Goal: Information Seeking & Learning: Learn about a topic

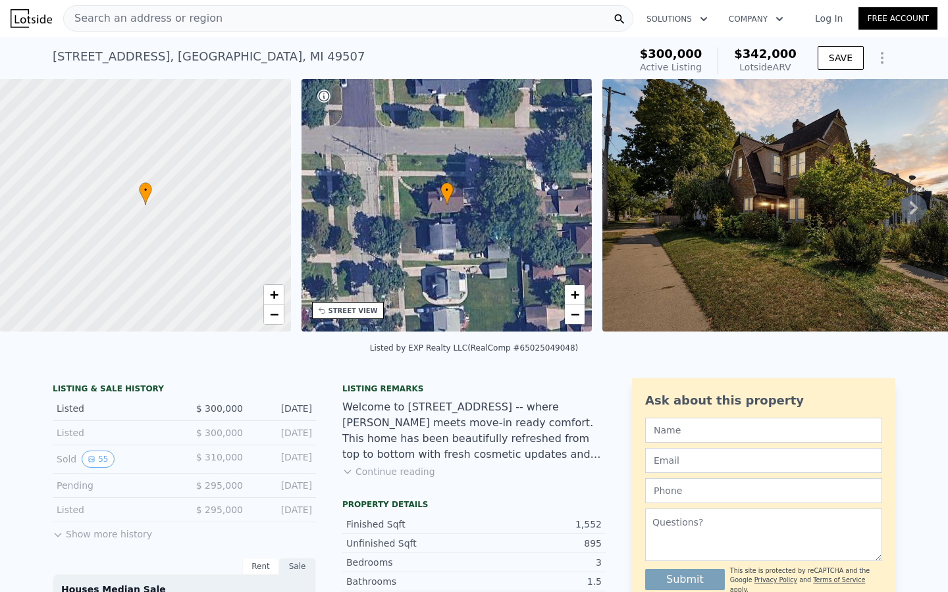
click at [922, 202] on icon at bounding box center [913, 208] width 26 height 26
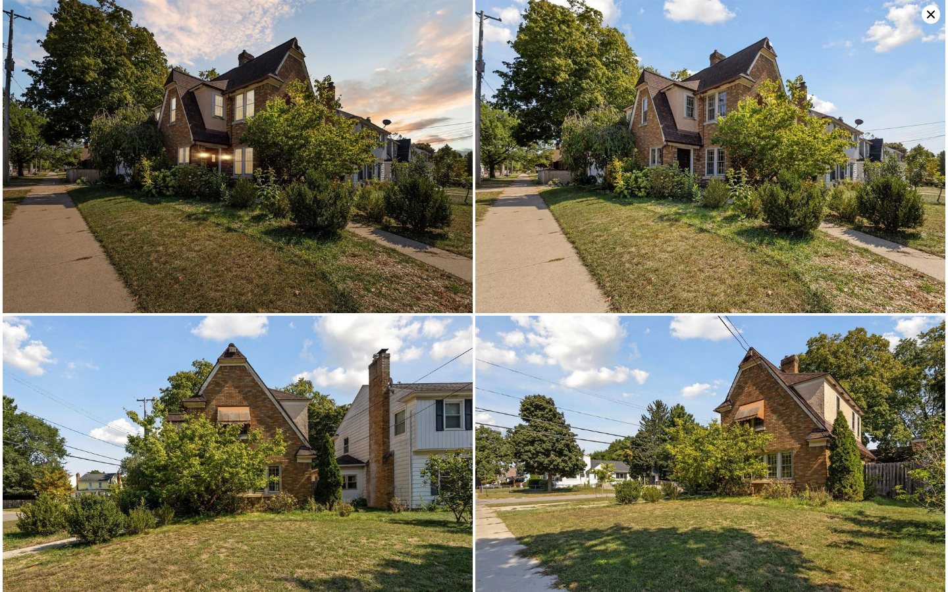
drag, startPoint x: 931, startPoint y: 15, endPoint x: 931, endPoint y: 521, distance: 505.4
click at [931, 15] on icon at bounding box center [931, 15] width 8 height 8
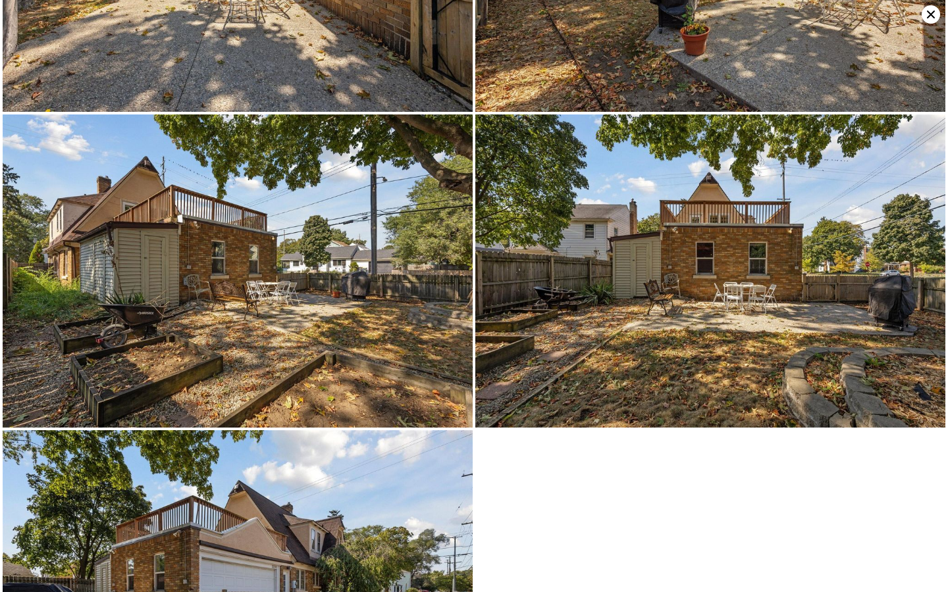
scroll to position [6674, 0]
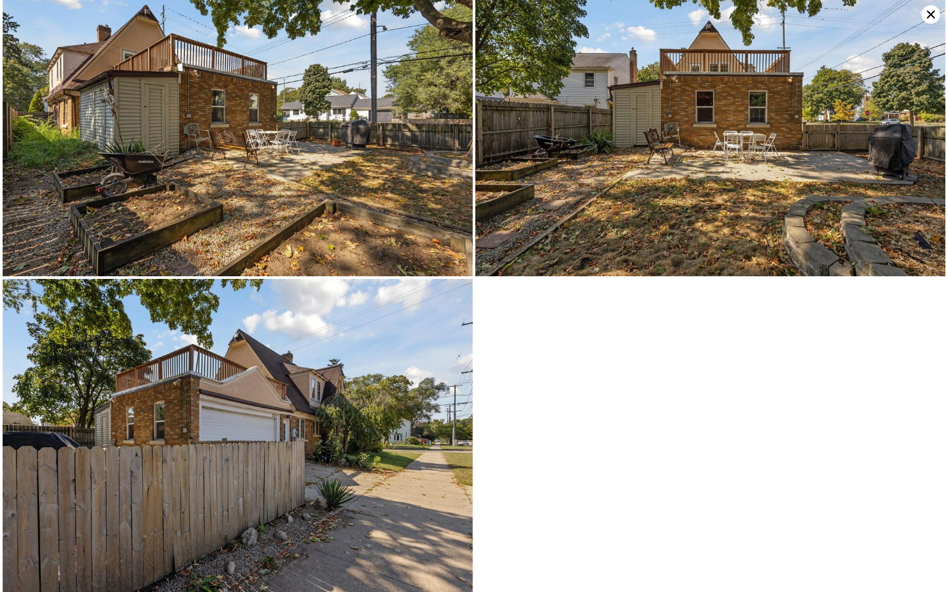
click at [930, 19] on icon at bounding box center [930, 14] width 18 height 18
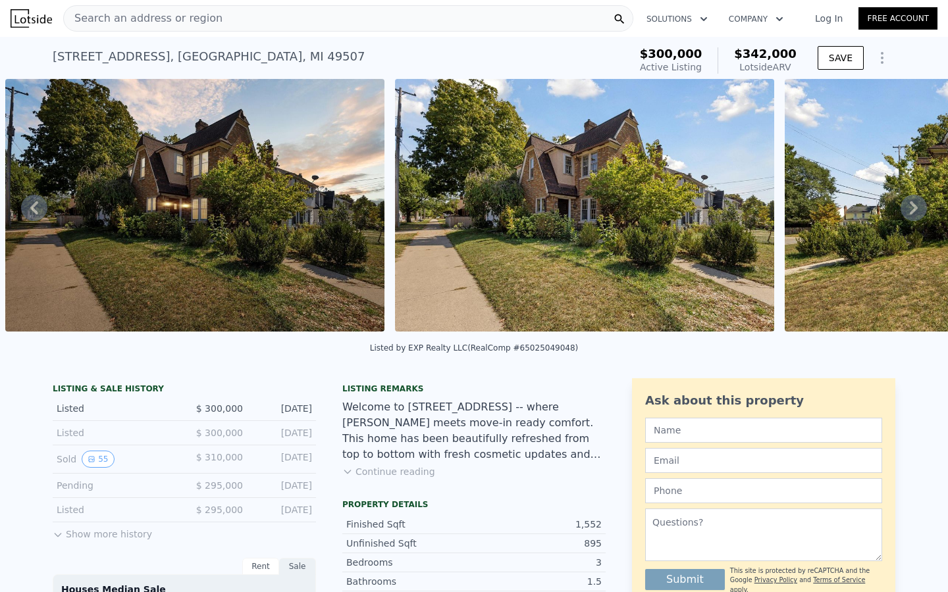
click at [213, 432] on span "$ 300,000" at bounding box center [219, 433] width 47 height 11
click at [101, 457] on button "55" at bounding box center [98, 459] width 32 height 17
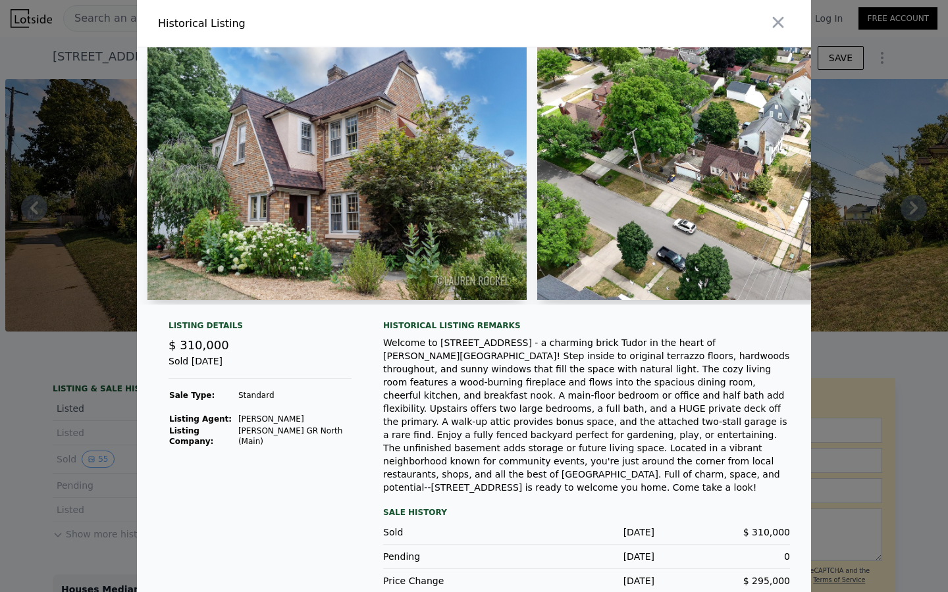
click at [462, 159] on img at bounding box center [336, 173] width 379 height 253
click at [642, 130] on img at bounding box center [726, 173] width 379 height 253
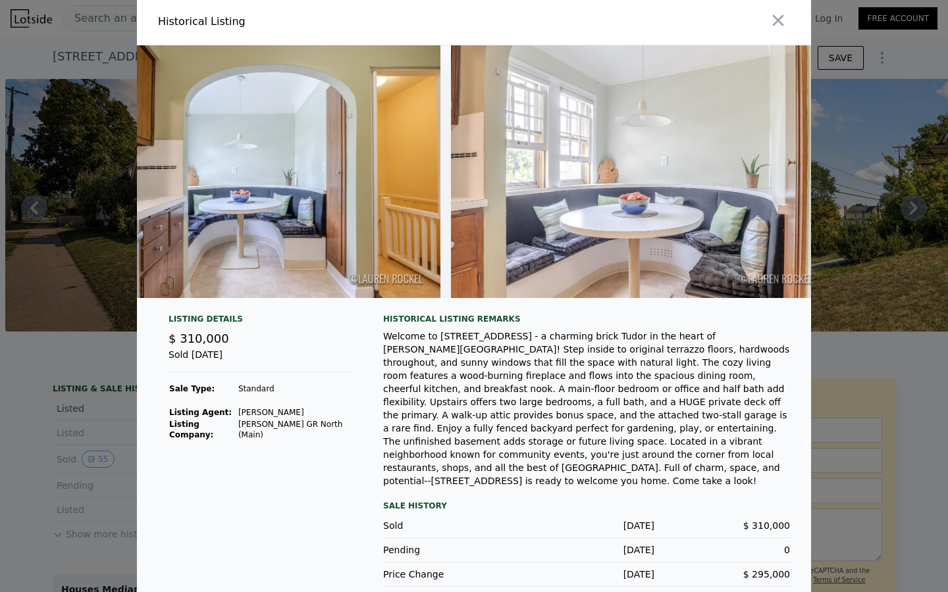
scroll to position [4, 0]
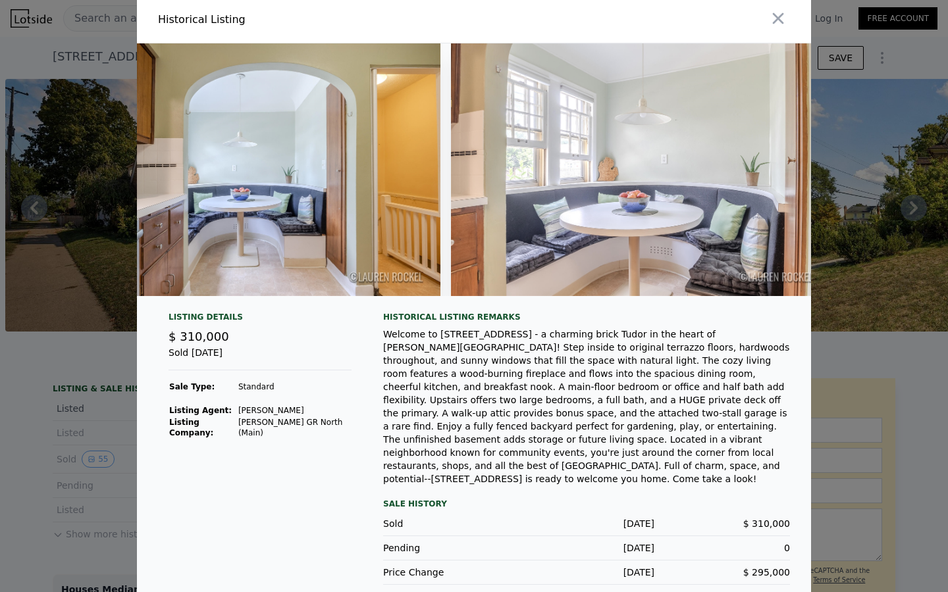
click at [552, 212] on img at bounding box center [640, 169] width 379 height 253
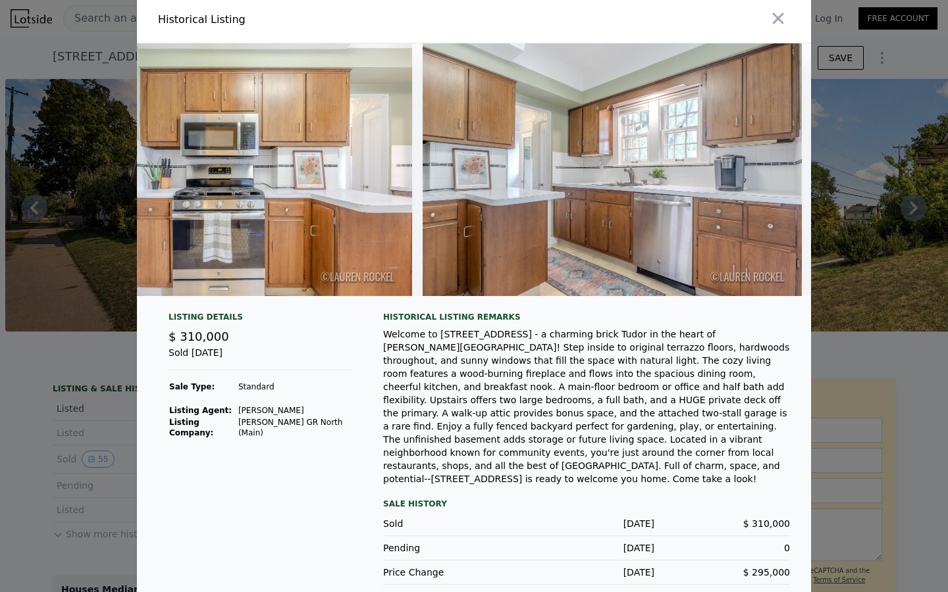
scroll to position [0, 8298]
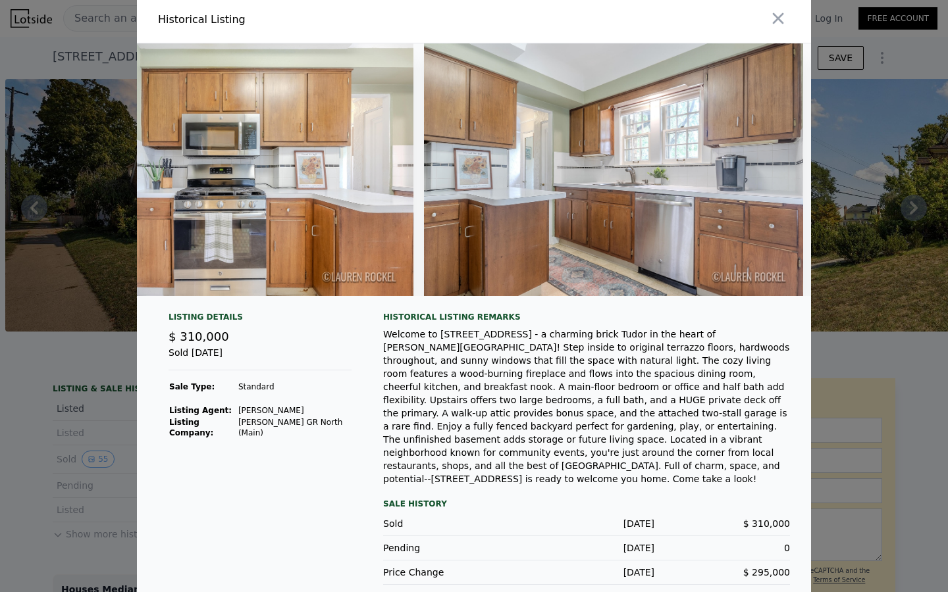
click at [757, 120] on img at bounding box center [613, 169] width 379 height 253
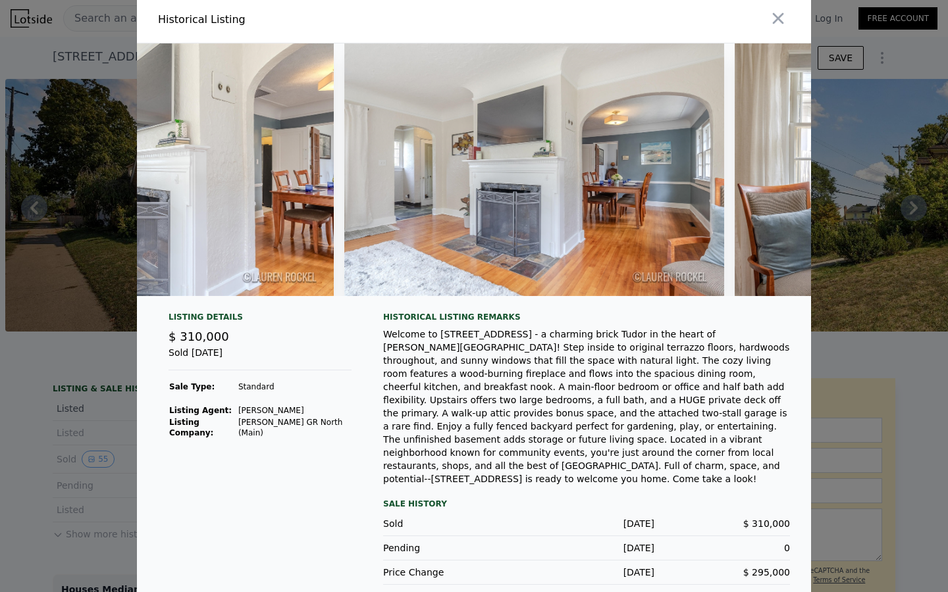
scroll to position [0, 5640]
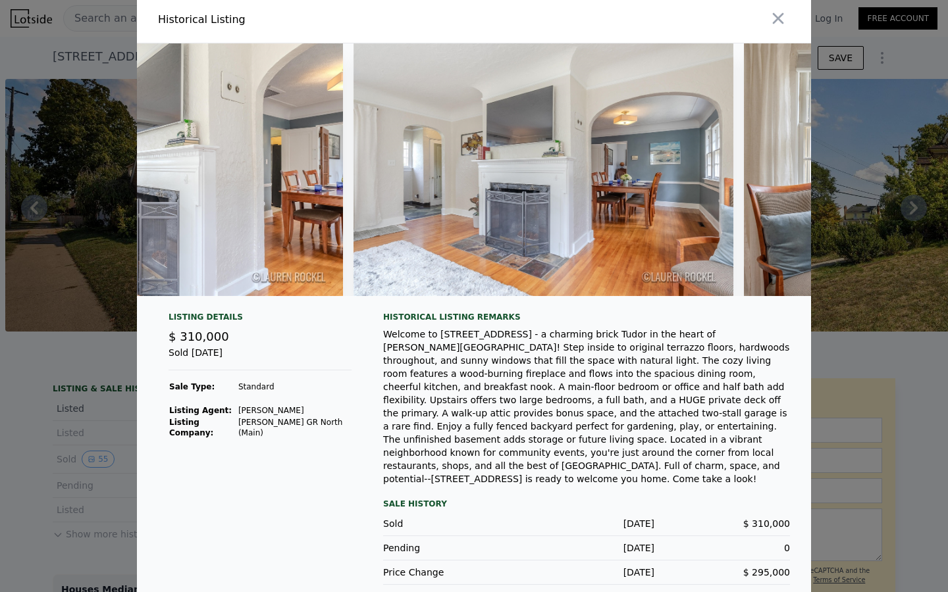
click at [498, 252] on img at bounding box center [542, 169] width 379 height 253
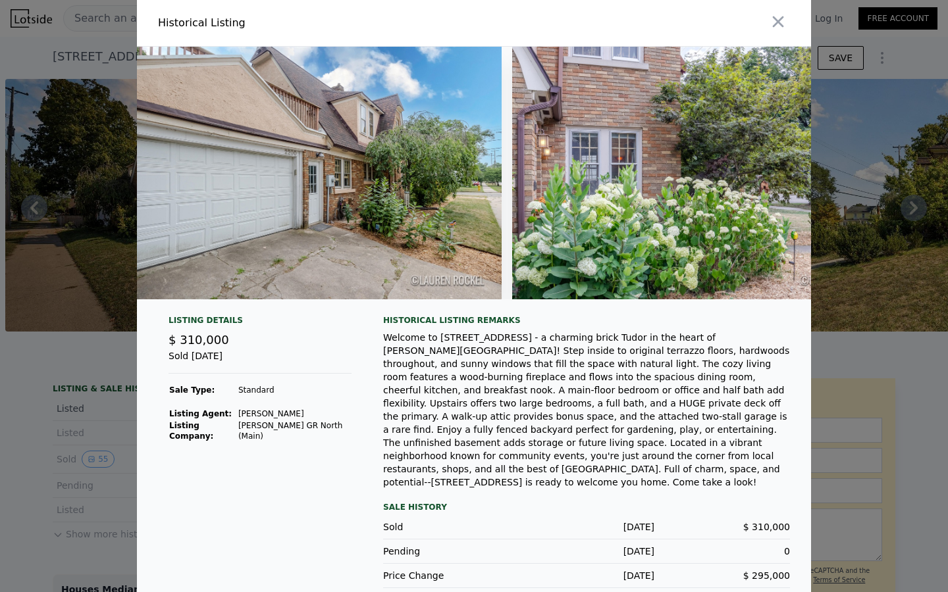
scroll to position [0, 0]
click at [33, 209] on div at bounding box center [474, 296] width 948 height 592
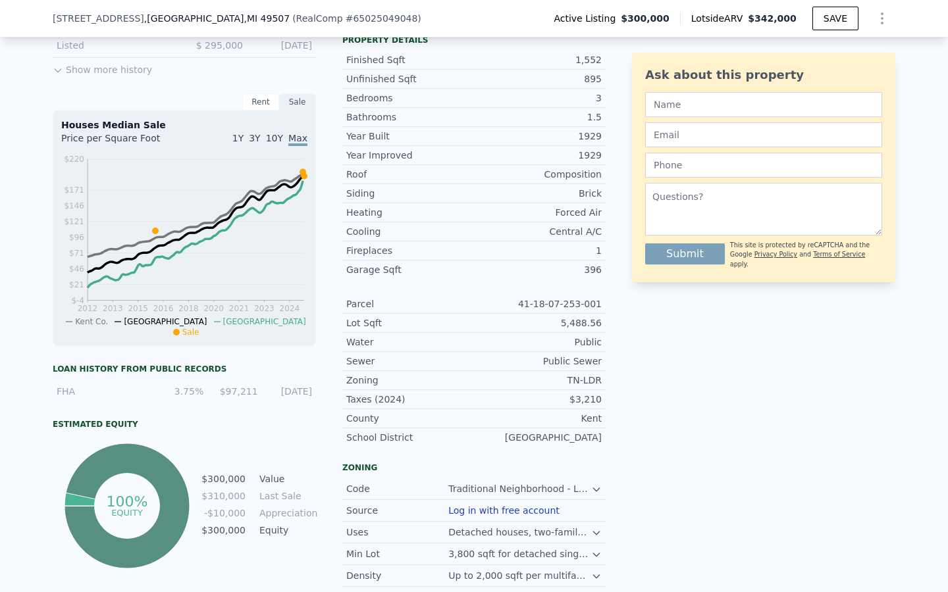
scroll to position [461, 0]
click at [268, 103] on div "Rent" at bounding box center [260, 101] width 37 height 17
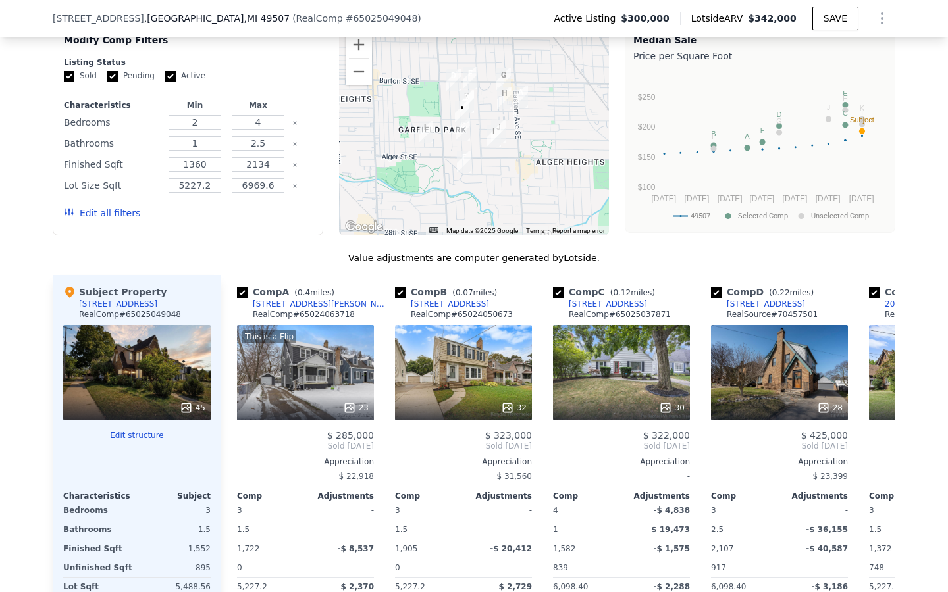
scroll to position [1354, 0]
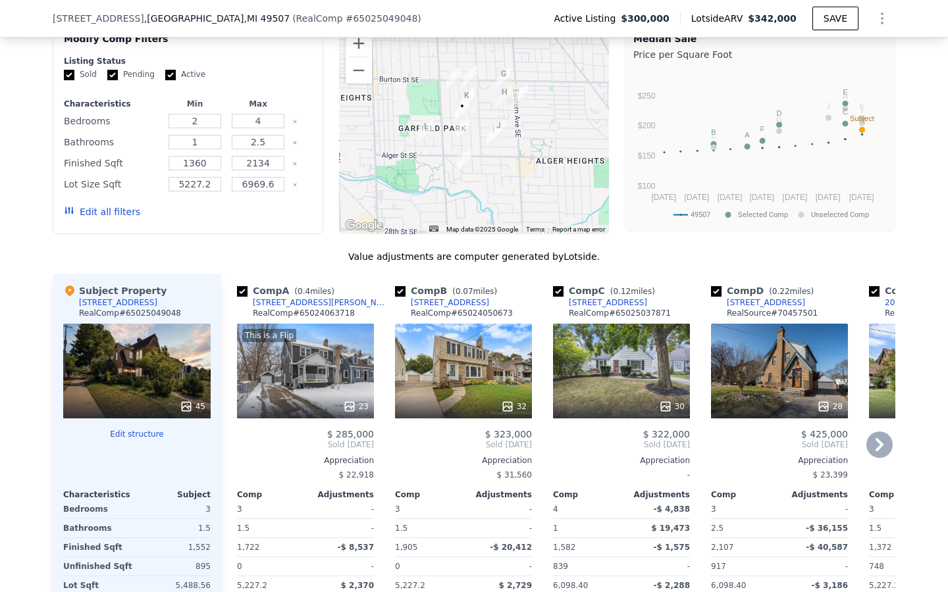
click at [798, 375] on div "28" at bounding box center [779, 371] width 137 height 95
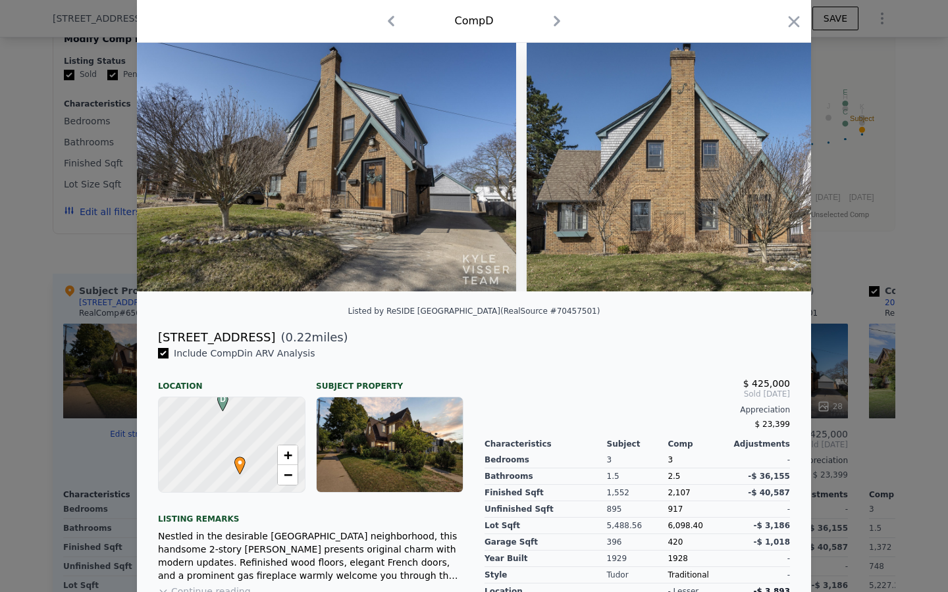
scroll to position [38, 0]
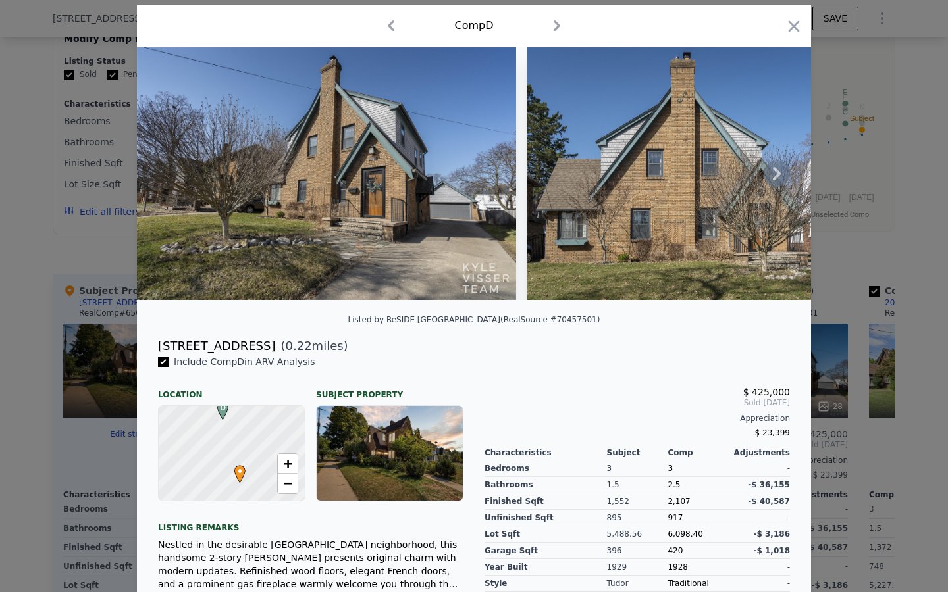
click at [777, 170] on icon at bounding box center [777, 173] width 8 height 13
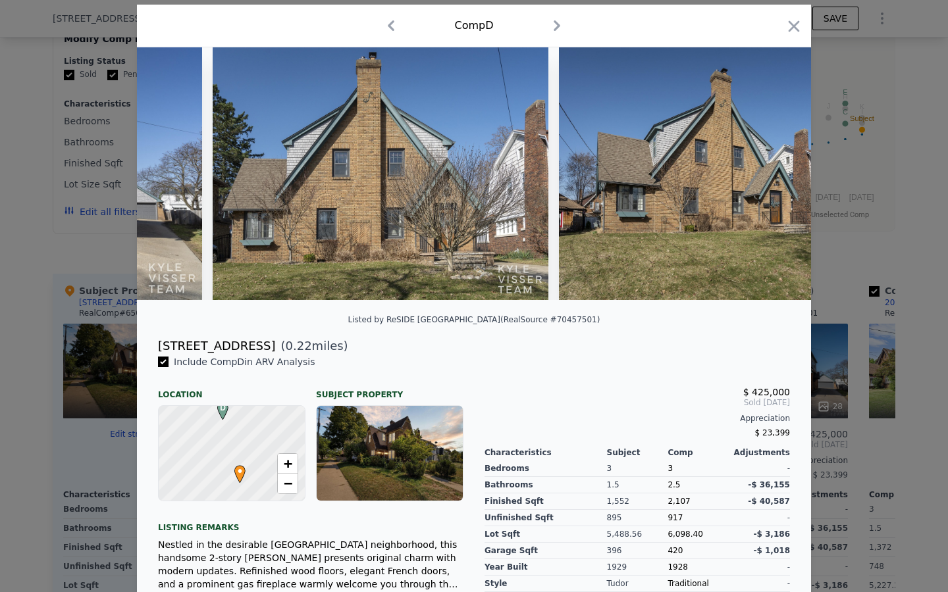
scroll to position [0, 316]
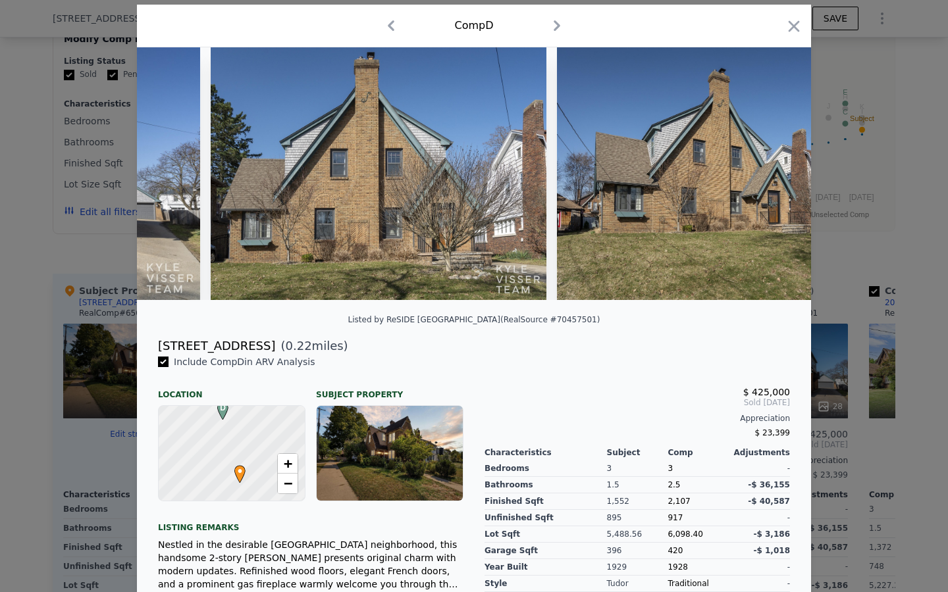
click at [777, 170] on img at bounding box center [728, 173] width 342 height 253
click at [777, 169] on icon at bounding box center [777, 173] width 8 height 13
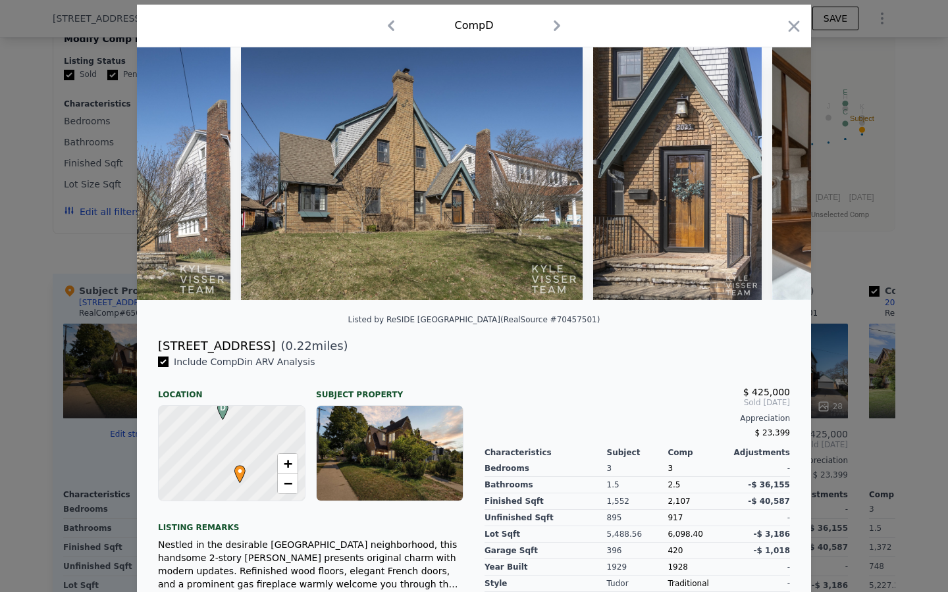
click at [777, 169] on div at bounding box center [474, 173] width 674 height 253
click at [777, 169] on icon at bounding box center [777, 173] width 8 height 13
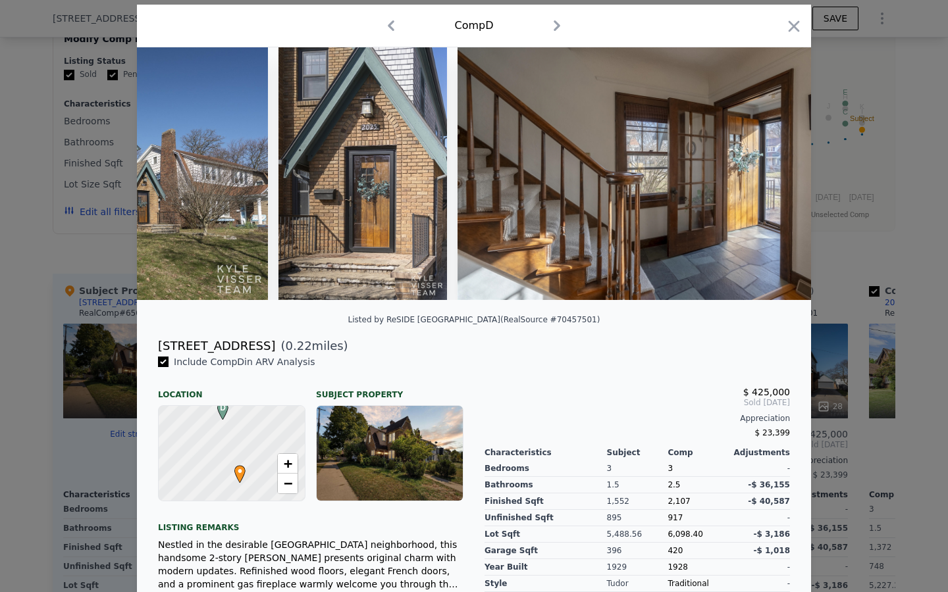
scroll to position [0, 948]
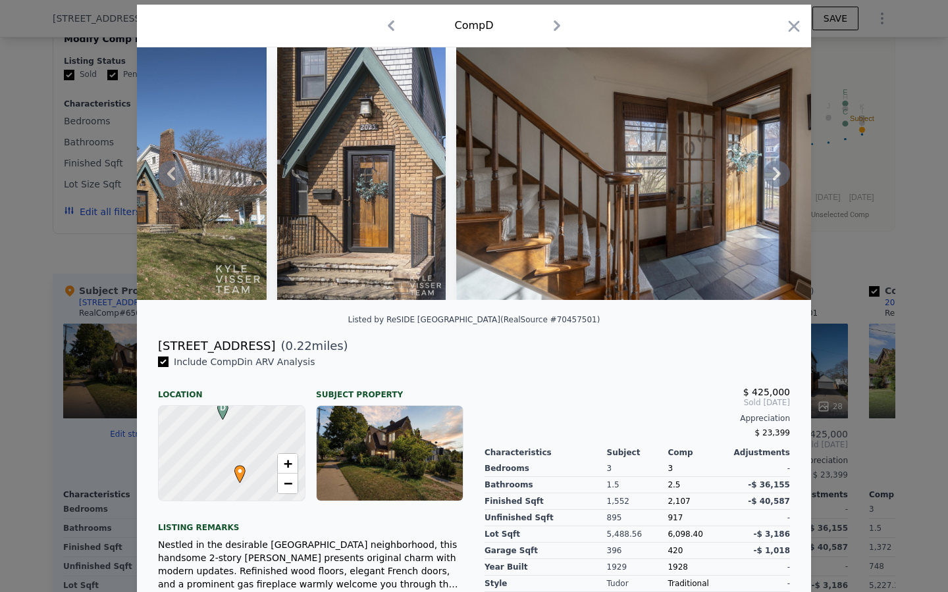
click at [777, 169] on icon at bounding box center [777, 173] width 8 height 13
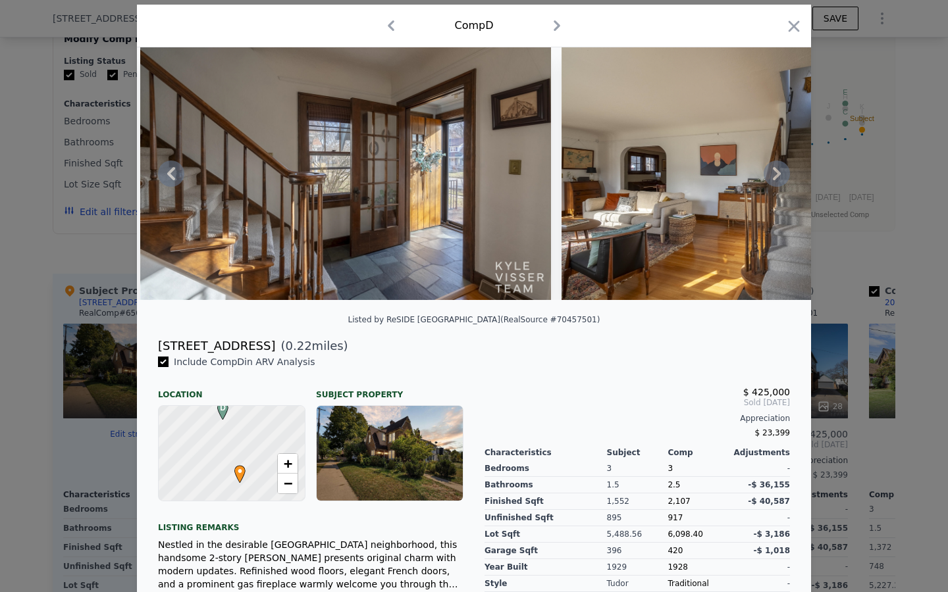
click at [777, 169] on icon at bounding box center [777, 173] width 8 height 13
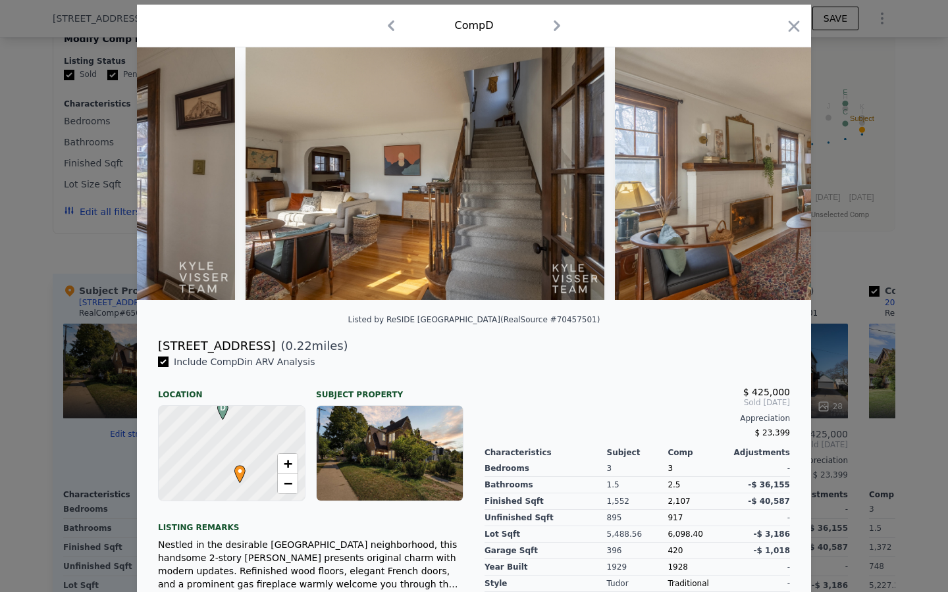
click at [777, 169] on img at bounding box center [817, 173] width 404 height 253
click at [777, 169] on icon at bounding box center [777, 173] width 8 height 13
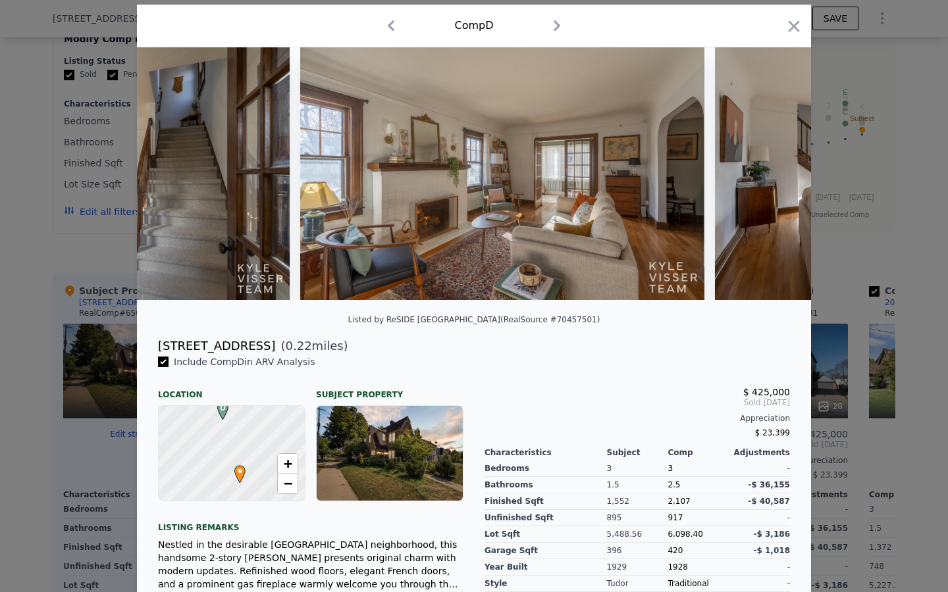
scroll to position [0, 1895]
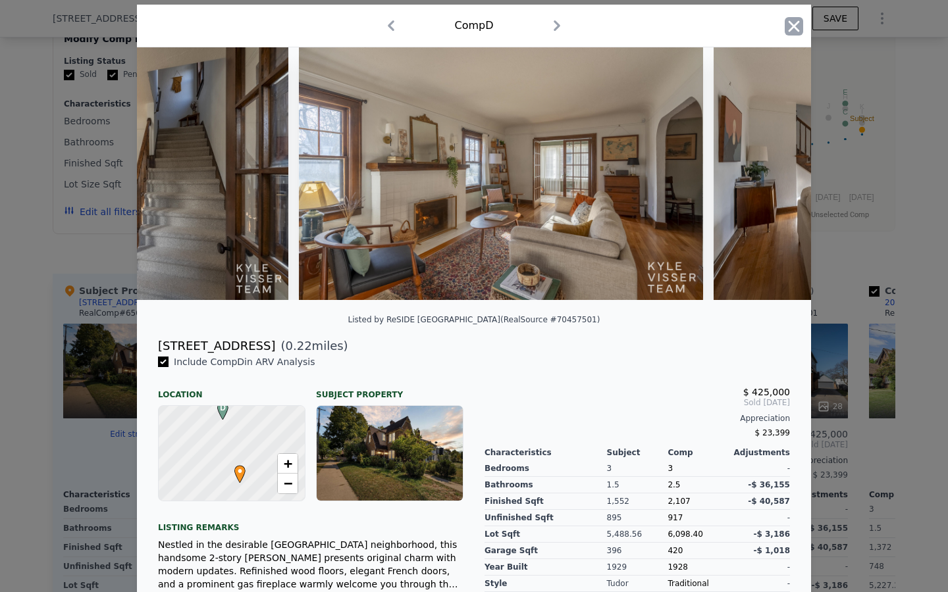
click at [796, 26] on icon "button" at bounding box center [793, 26] width 18 height 18
